Goal: Contribute content: Contribute content

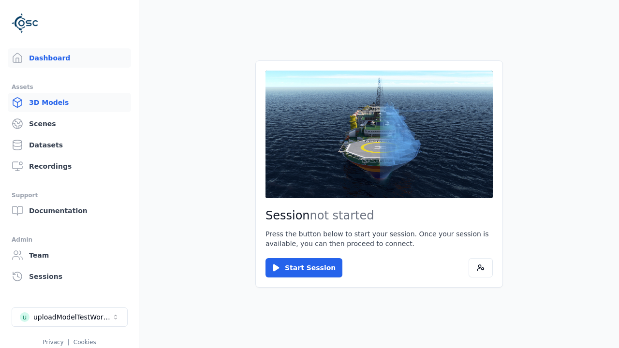
click at [69, 103] on link "3D Models" at bounding box center [69, 102] width 123 height 19
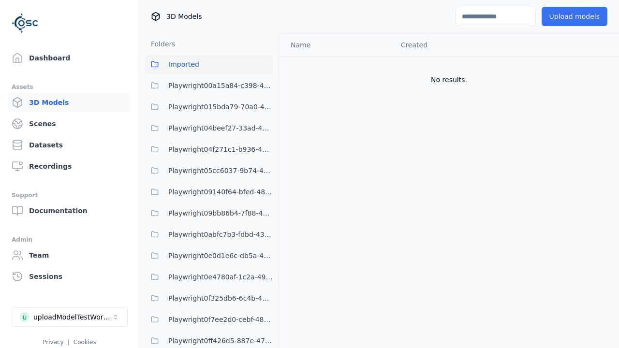
click at [574, 16] on button "Upload models" at bounding box center [575, 16] width 66 height 19
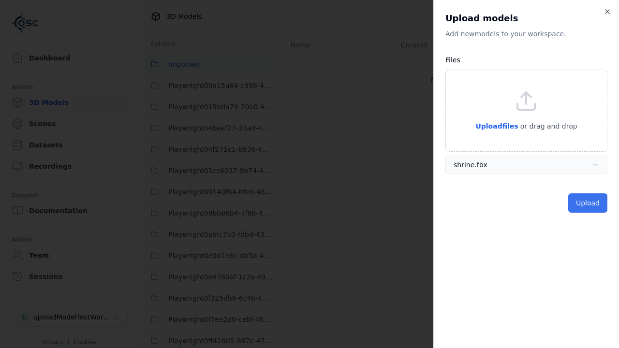
click at [588, 203] on button "Upload" at bounding box center [588, 203] width 39 height 19
